Goal: Navigation & Orientation: Go to known website

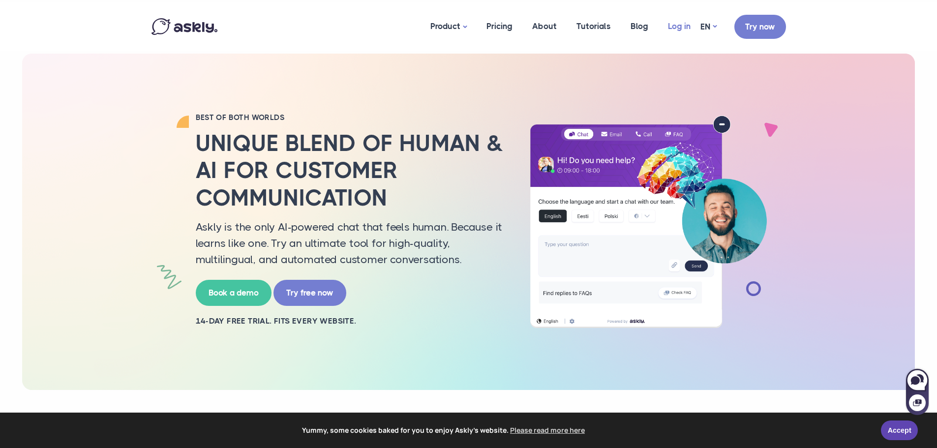
click at [674, 20] on link "Log in" at bounding box center [679, 26] width 42 height 48
